Goal: Information Seeking & Learning: Find specific fact

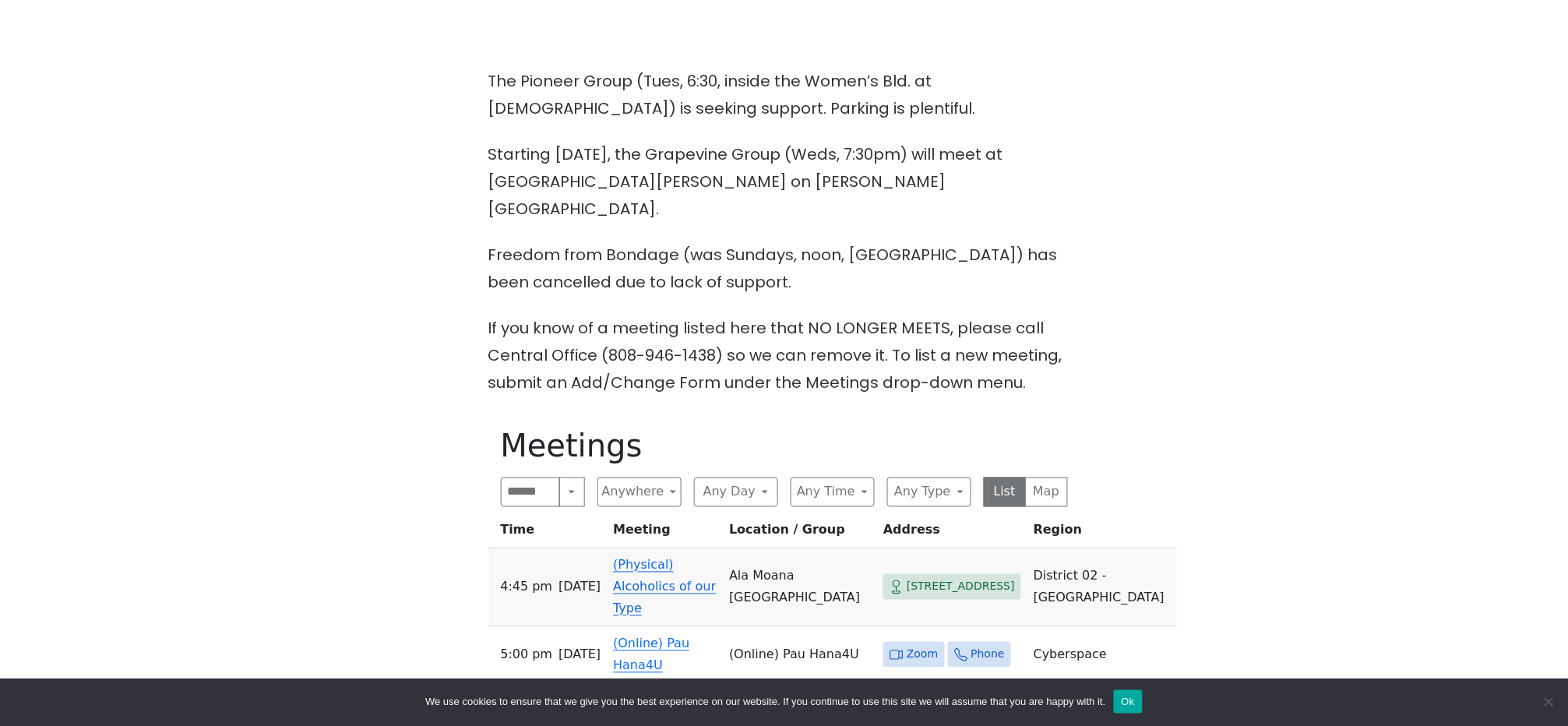
scroll to position [519, 0]
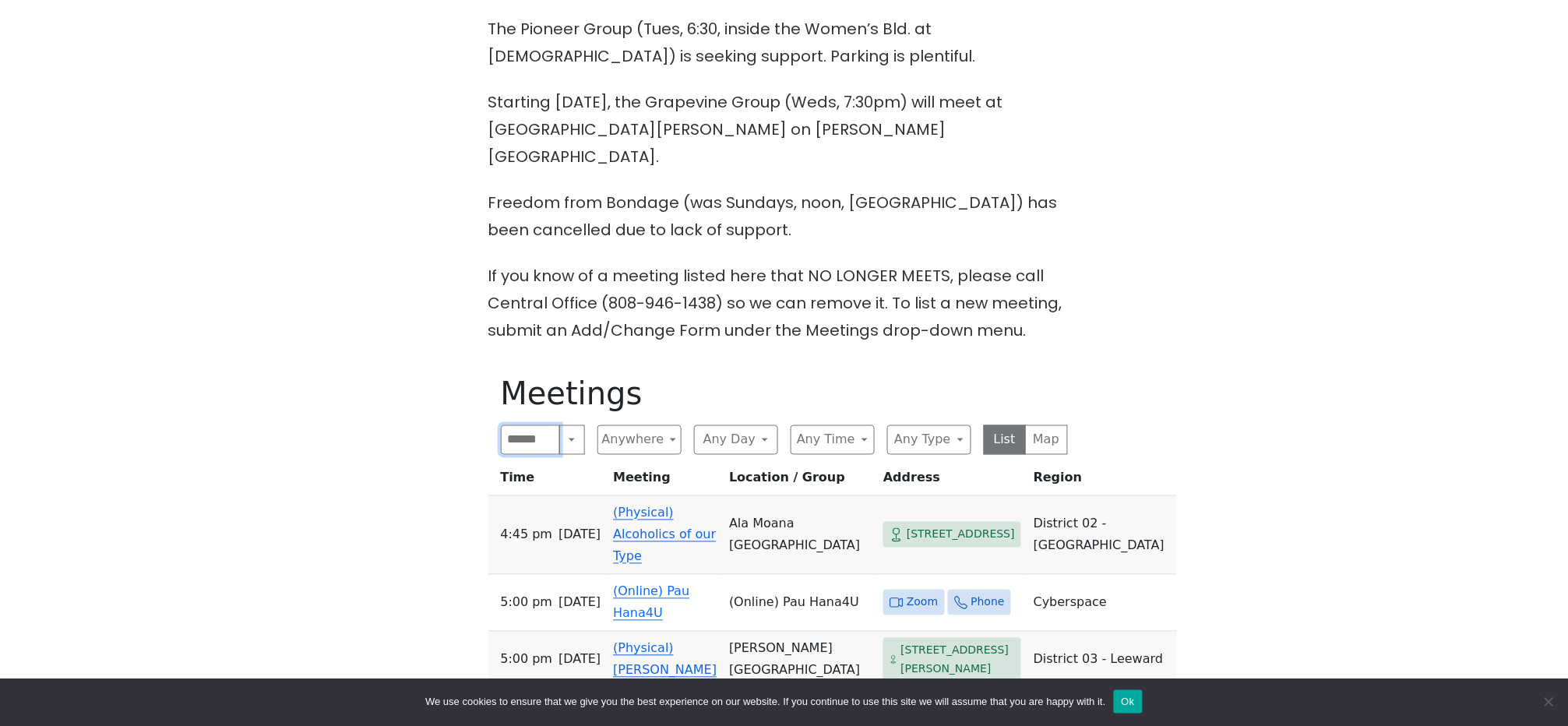
click at [514, 425] on input "Search" at bounding box center [531, 440] width 60 height 30
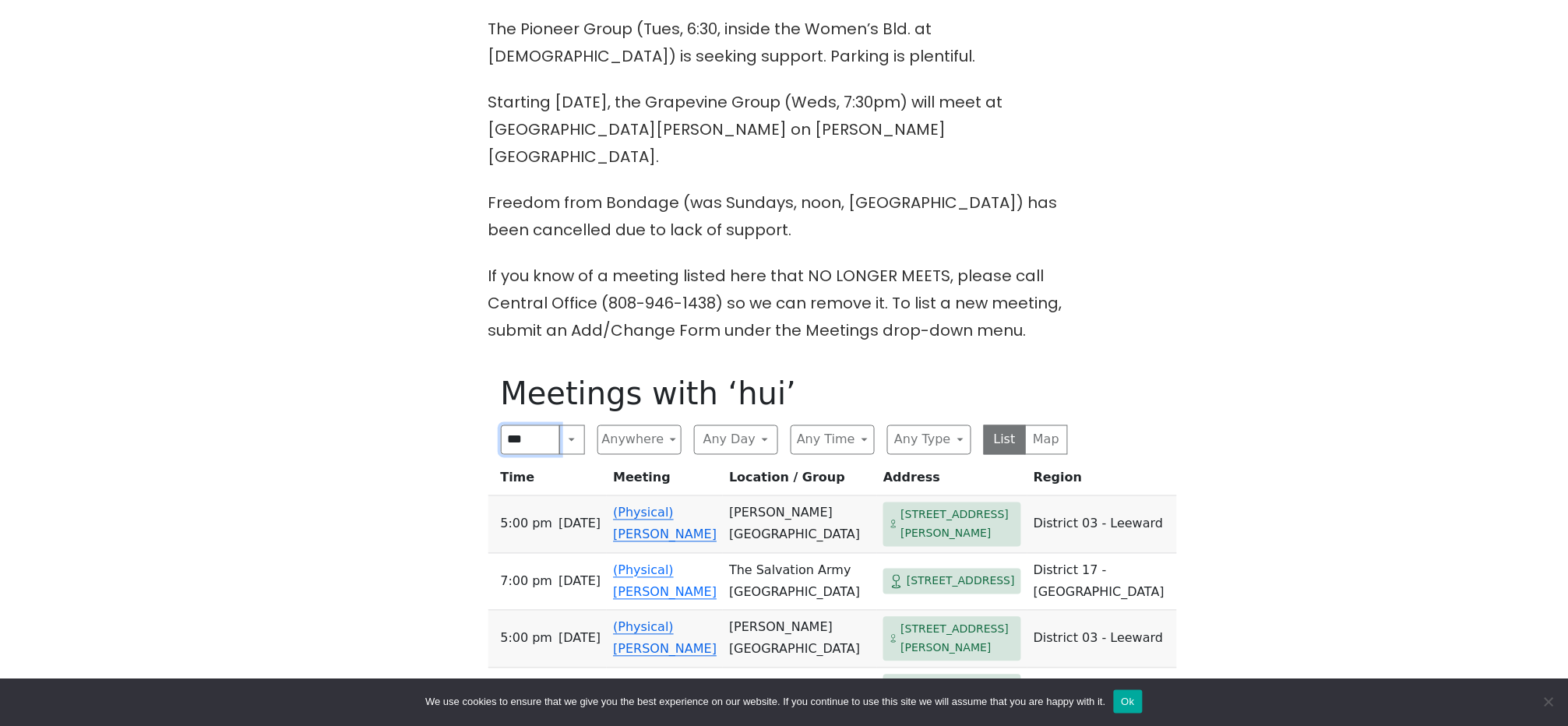
click input "submit" at bounding box center [0, 0] width 0 height 0
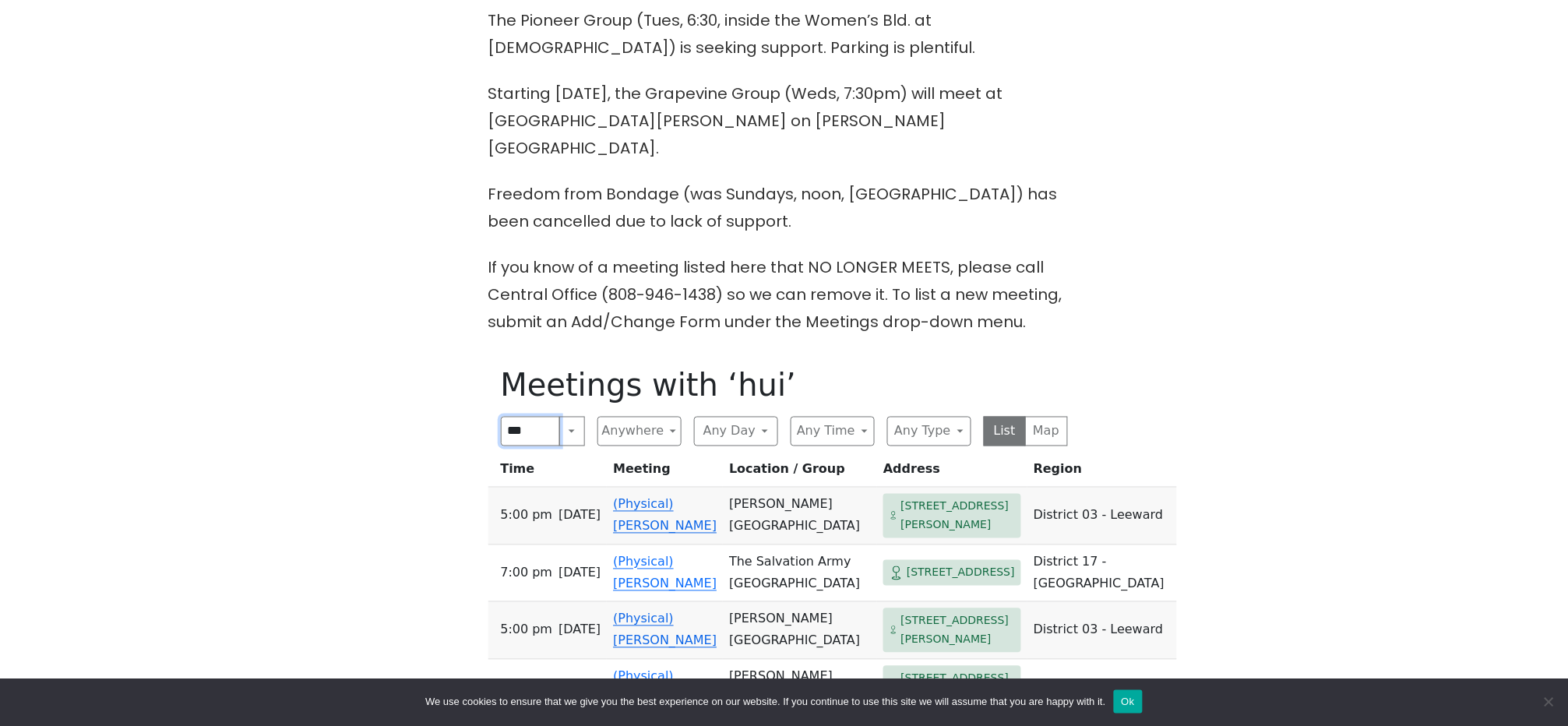
scroll to position [519, 0]
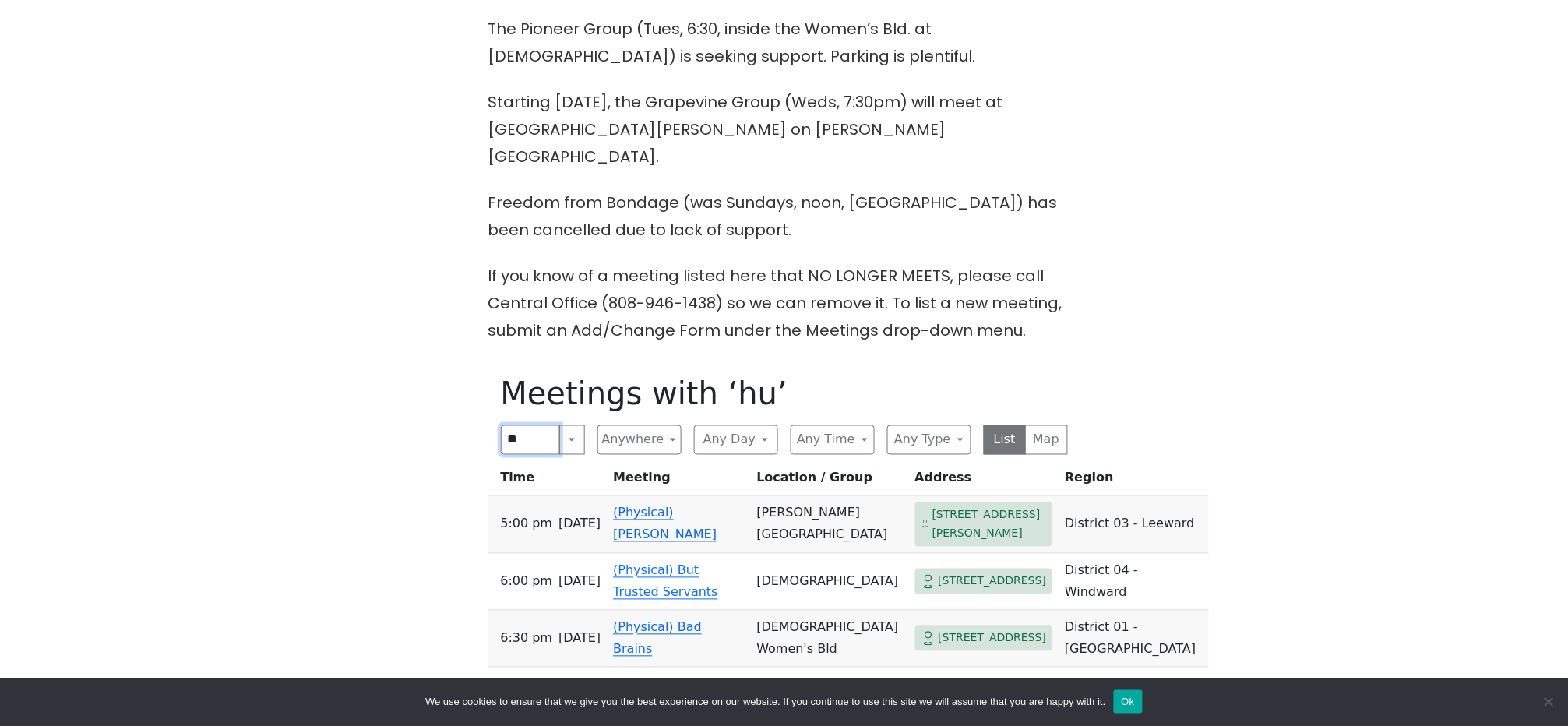
type input "*"
